Goal: Navigation & Orientation: Find specific page/section

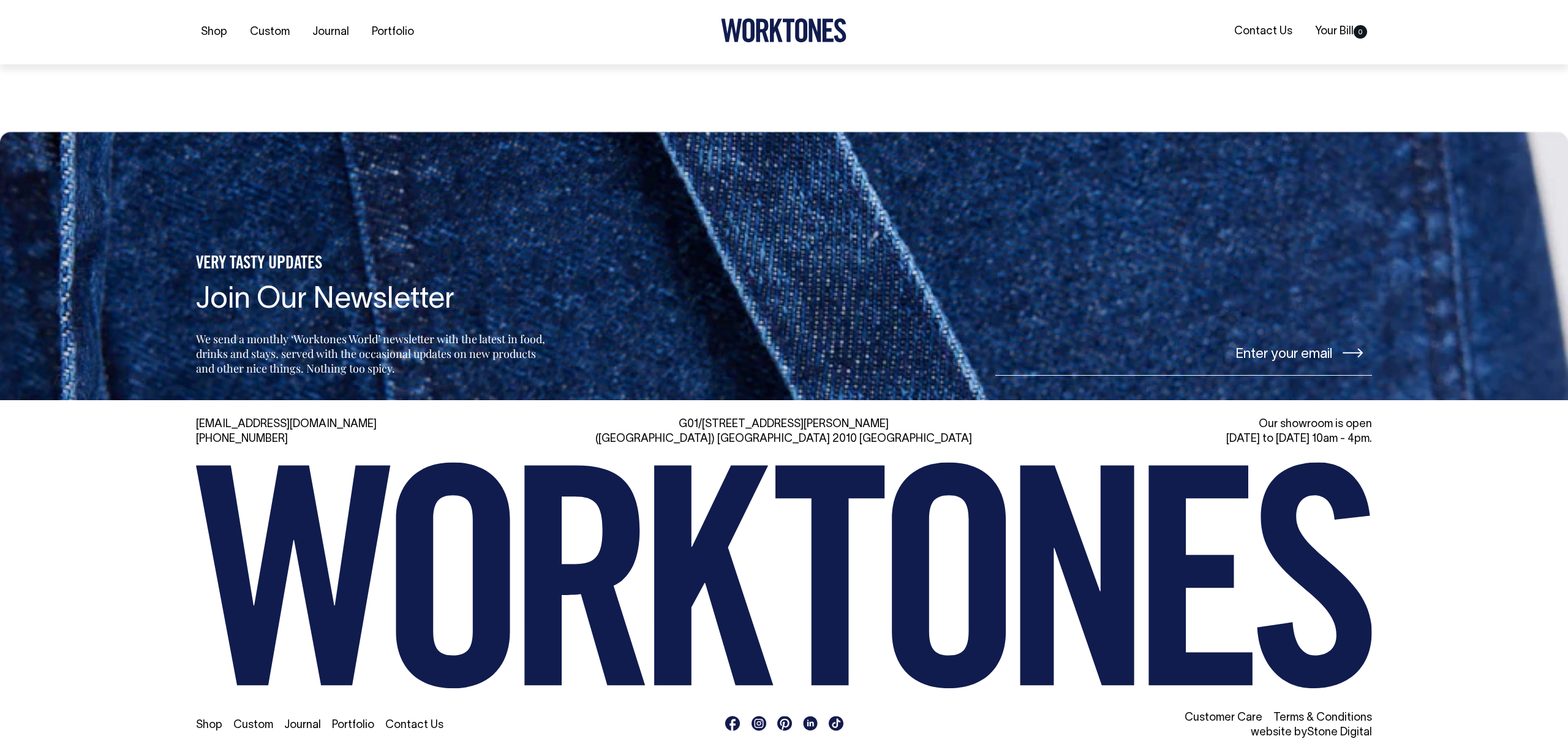
scroll to position [7282, 0]
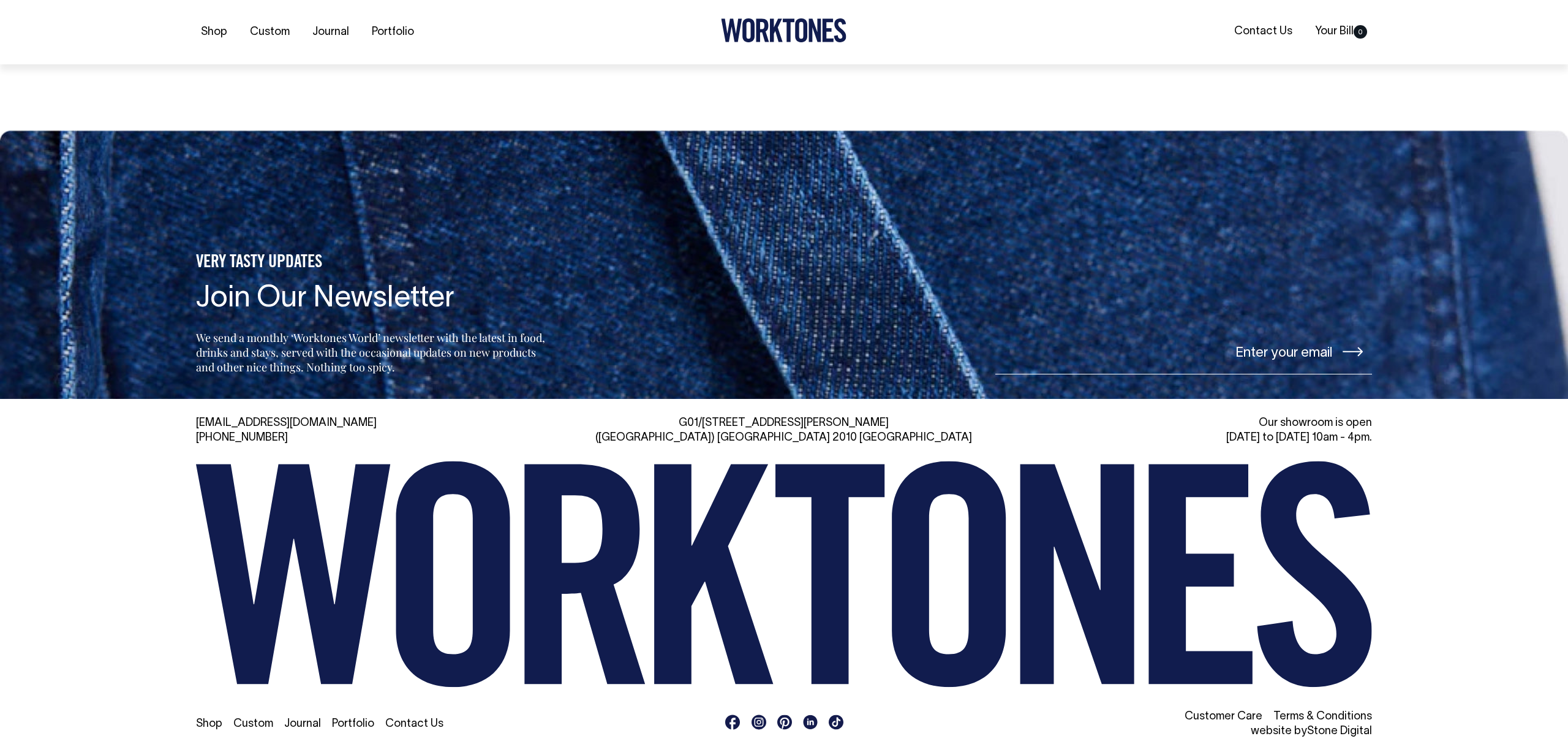
drag, startPoint x: 506, startPoint y: 585, endPoint x: 1140, endPoint y: 2, distance: 861.3
click at [374, 28] on link "Portfolio" at bounding box center [393, 32] width 52 height 20
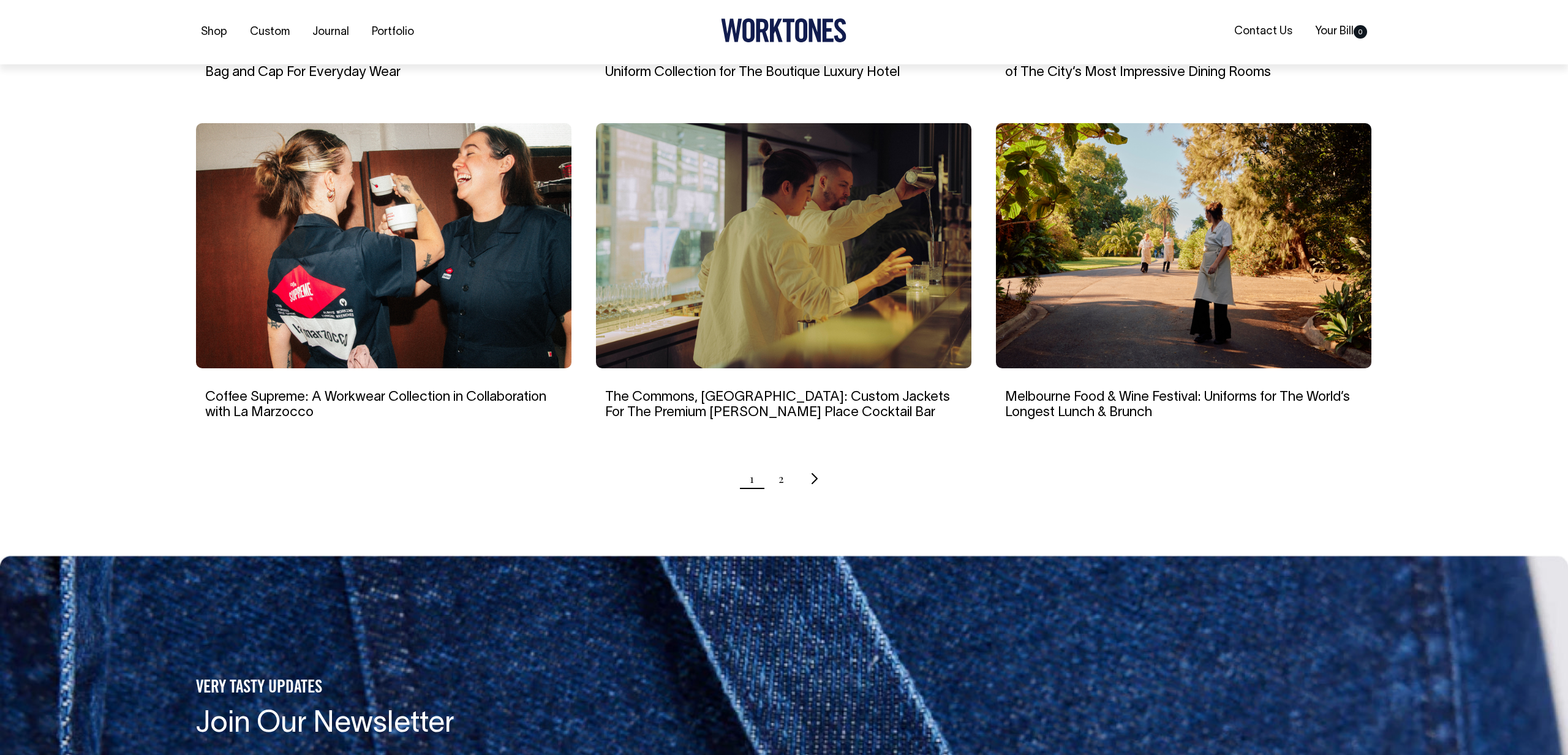
scroll to position [1077, 0]
click at [811, 476] on icon "Next page" at bounding box center [815, 477] width 8 height 12
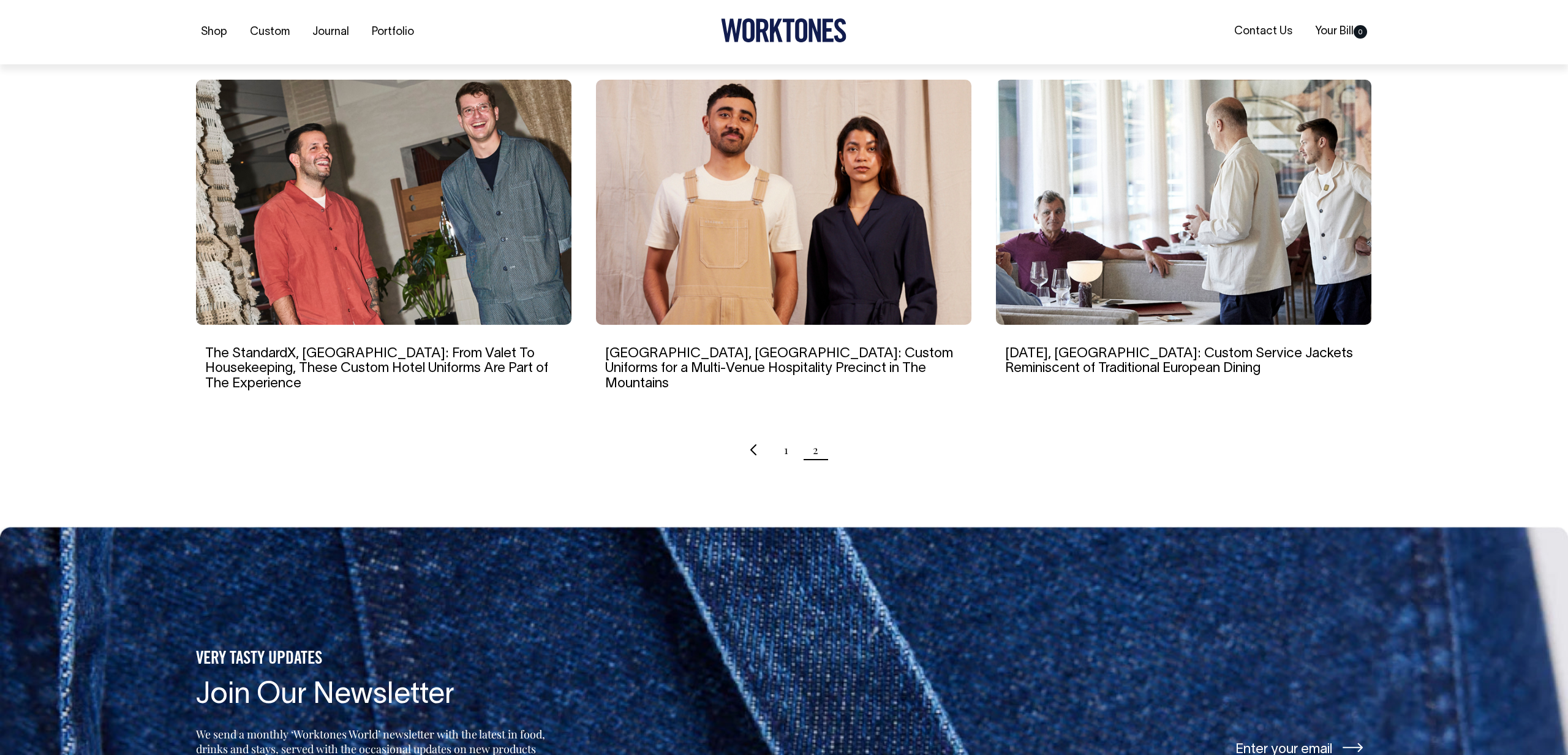
scroll to position [796, 0]
